Goal: Navigation & Orientation: Find specific page/section

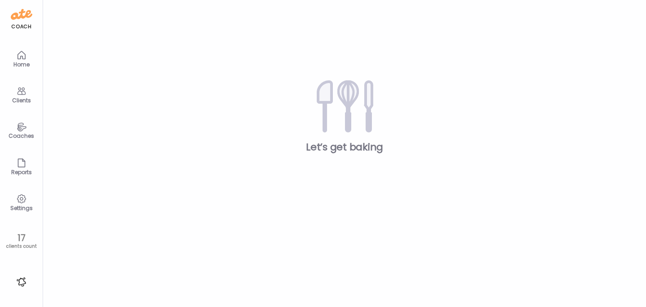
type input "**********"
click at [19, 92] on icon at bounding box center [21, 91] width 11 height 11
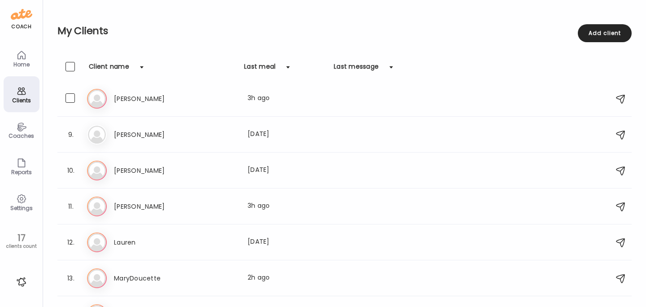
click at [96, 209] on icon at bounding box center [97, 207] width 20 height 20
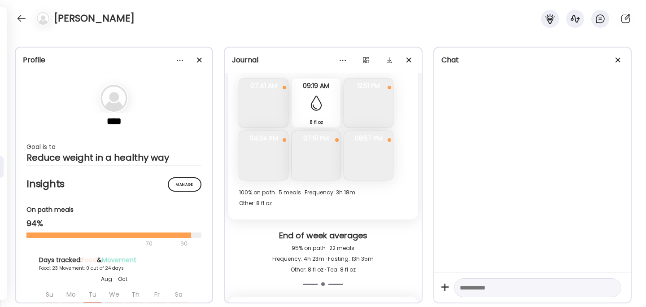
scroll to position [6210, 0]
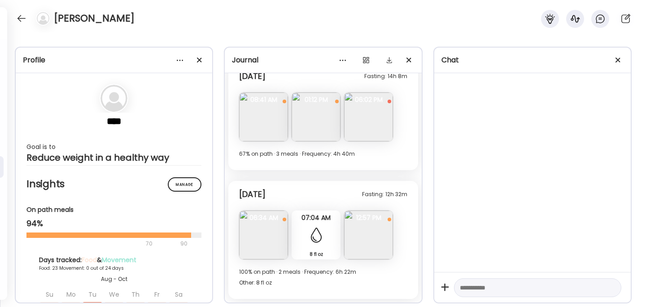
click at [265, 240] on img at bounding box center [263, 234] width 49 height 49
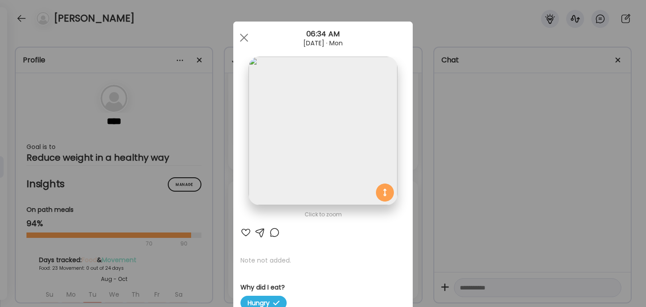
click at [521, 133] on div "Ate Coach Dashboard Wahoo! It’s official Take a moment to set up your Coach Pro…" at bounding box center [323, 153] width 646 height 307
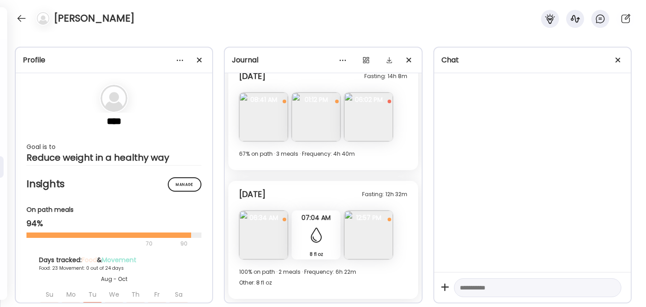
click at [369, 240] on img at bounding box center [368, 234] width 49 height 49
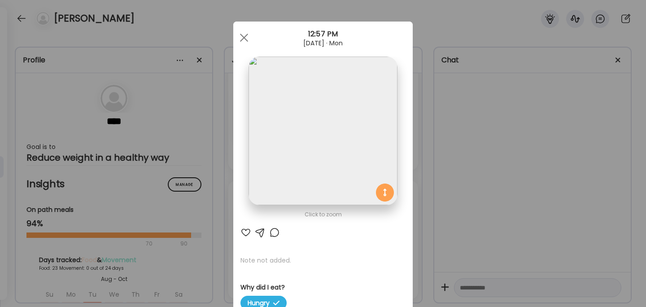
click at [498, 214] on div "Ate Coach Dashboard Wahoo! It’s official Take a moment to set up your Coach Pro…" at bounding box center [323, 153] width 646 height 307
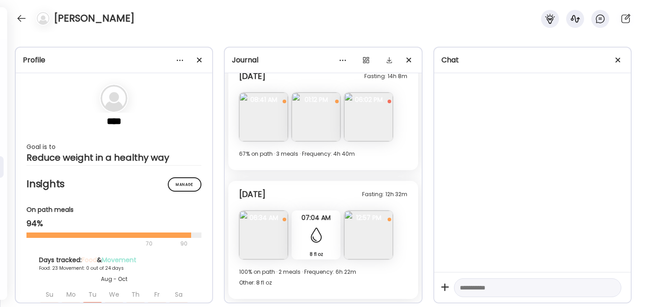
click at [319, 127] on img at bounding box center [316, 116] width 49 height 49
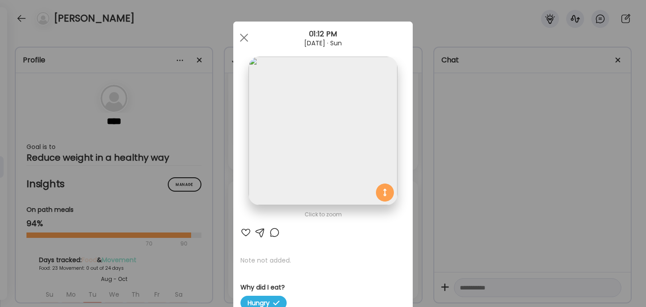
click at [488, 127] on div "Ate Coach Dashboard Wahoo! It’s official Take a moment to set up your Coach Pro…" at bounding box center [323, 153] width 646 height 307
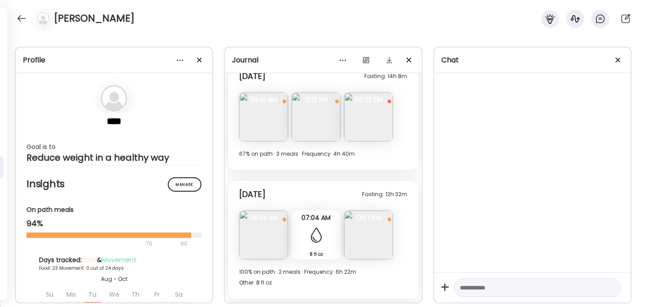
click at [370, 108] on img at bounding box center [368, 116] width 49 height 49
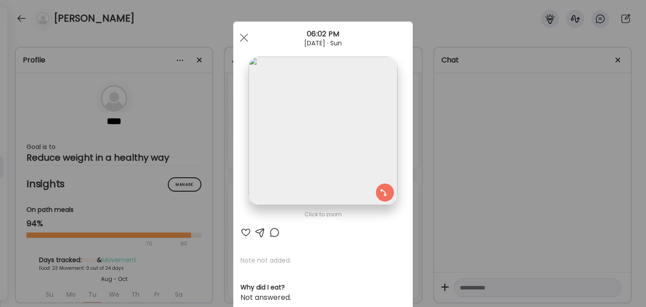
click at [481, 150] on div "Ate Coach Dashboard Wahoo! It’s official Take a moment to set up your Coach Pro…" at bounding box center [323, 153] width 646 height 307
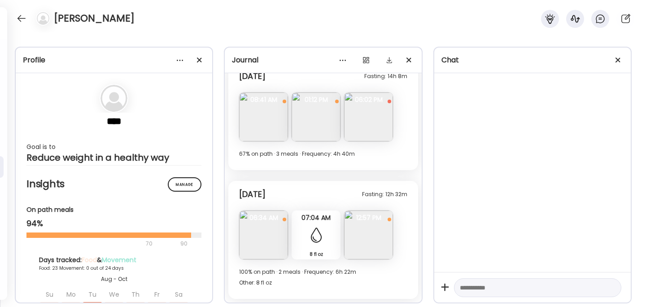
click at [266, 115] on img at bounding box center [263, 116] width 49 height 49
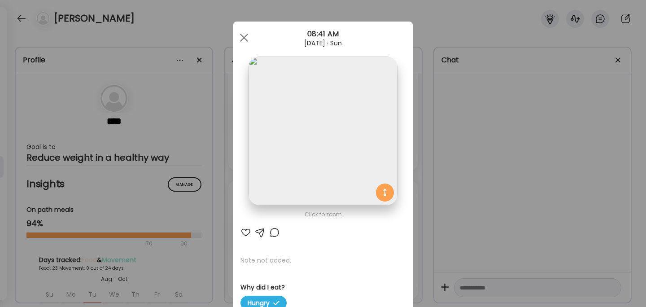
click at [461, 170] on div "Ate Coach Dashboard Wahoo! It’s official Take a moment to set up your Coach Pro…" at bounding box center [323, 153] width 646 height 307
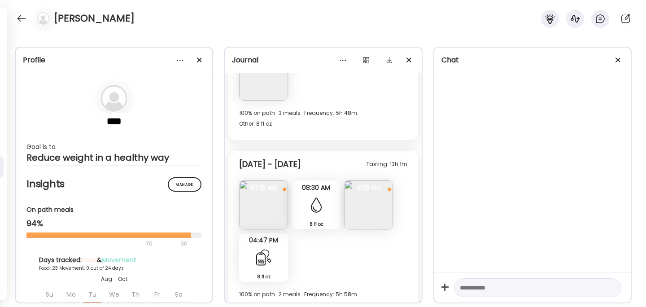
scroll to position [5699, 0]
